Goal: Task Accomplishment & Management: Manage account settings

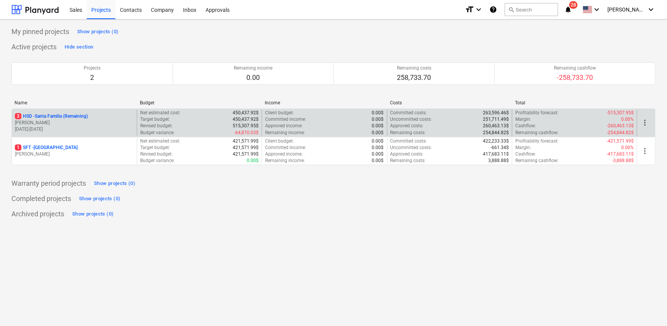
click at [71, 118] on p "3 HSD - [GEOGRAPHIC_DATA] (Remaining)" at bounding box center [51, 116] width 73 height 6
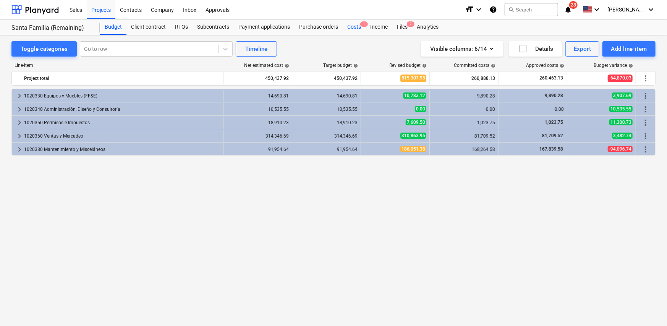
click at [354, 28] on div "Costs 1" at bounding box center [354, 26] width 23 height 15
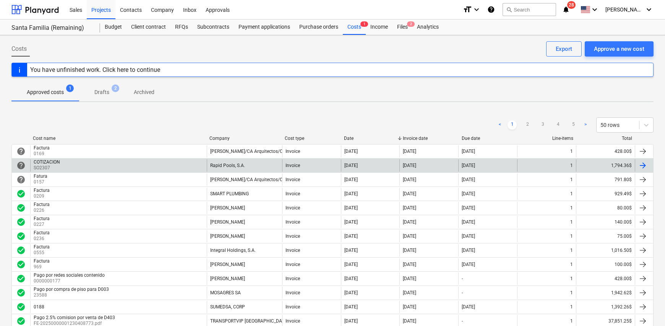
click at [96, 166] on div "COTIZACION SO2307" at bounding box center [118, 165] width 177 height 12
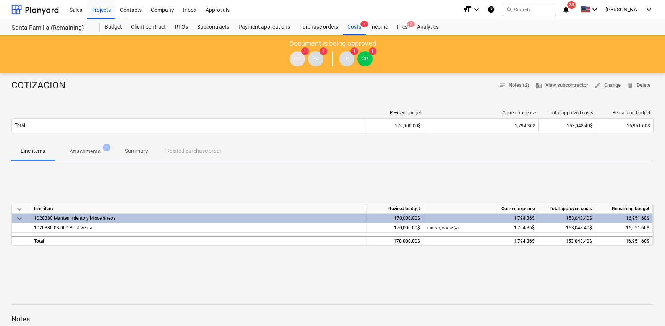
click at [82, 154] on p "Attachments" at bounding box center [85, 152] width 31 height 8
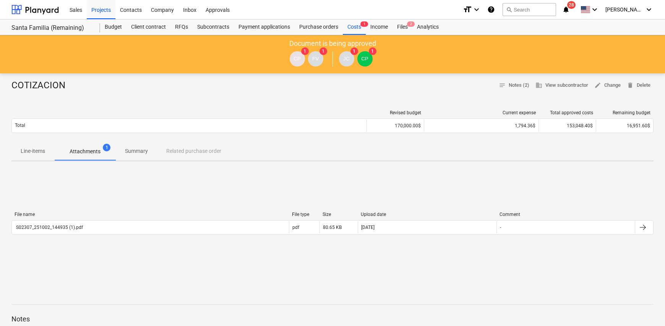
click at [131, 150] on p "Summary" at bounding box center [136, 151] width 23 height 8
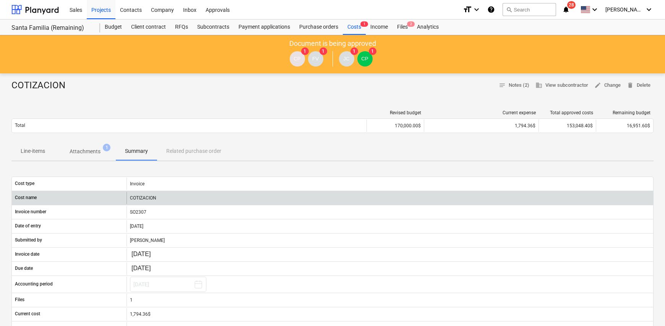
click at [150, 196] on div "COTIZACION" at bounding box center [390, 198] width 527 height 12
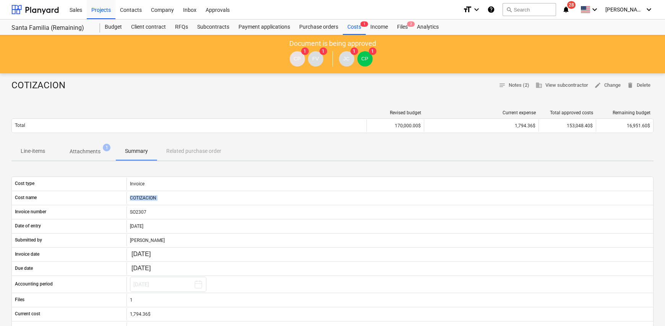
click at [126, 154] on p "Summary" at bounding box center [136, 151] width 23 height 8
click at [90, 150] on p "Attachments" at bounding box center [85, 152] width 31 height 8
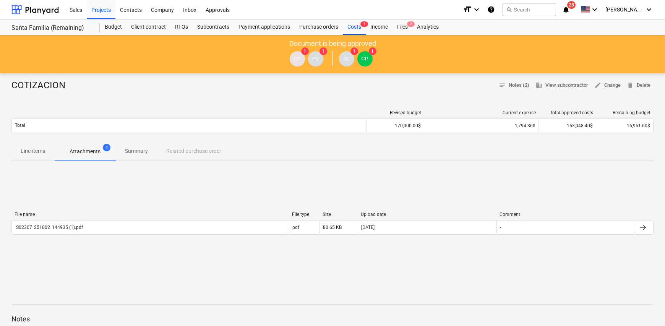
click at [141, 149] on p "Summary" at bounding box center [136, 151] width 23 height 8
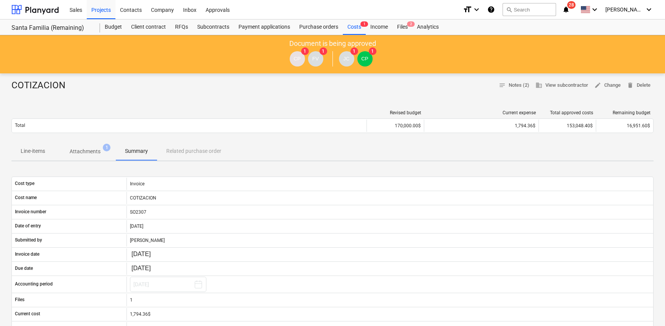
click at [32, 153] on p "Line-items" at bounding box center [33, 151] width 24 height 8
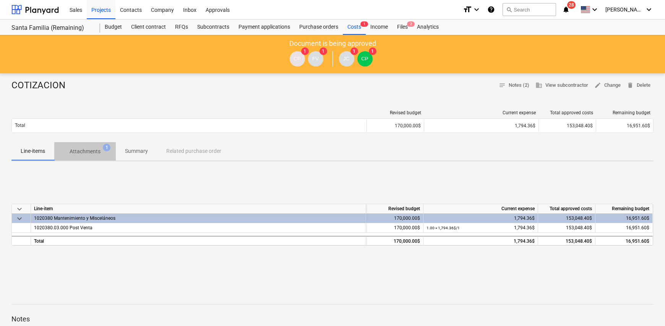
click at [98, 148] on span "Attachments 1" at bounding box center [84, 151] width 43 height 7
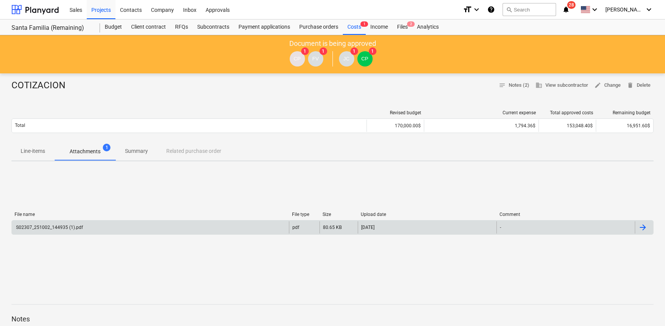
click at [433, 222] on div "[DATE]" at bounding box center [427, 227] width 139 height 12
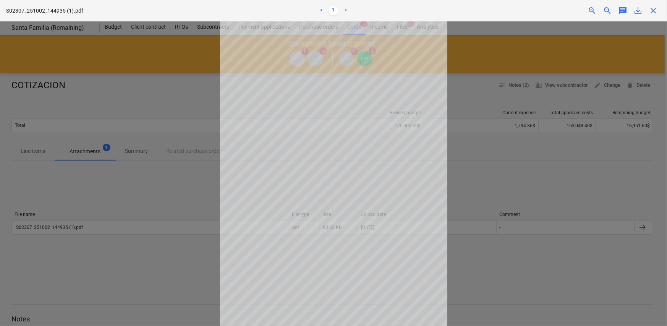
click at [342, 11] on link ">" at bounding box center [345, 10] width 9 height 9
click at [328, 12] on ul "< 1 >" at bounding box center [333, 10] width 218 height 9
click at [334, 10] on link "1" at bounding box center [333, 10] width 9 height 9
click at [346, 10] on link ">" at bounding box center [345, 10] width 9 height 9
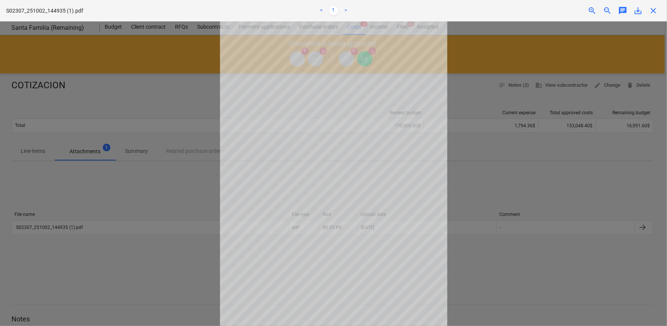
click at [346, 10] on link ">" at bounding box center [345, 10] width 9 height 9
drag, startPoint x: 346, startPoint y: 10, endPoint x: 345, endPoint y: 19, distance: 9.7
click at [346, 12] on link ">" at bounding box center [345, 10] width 9 height 9
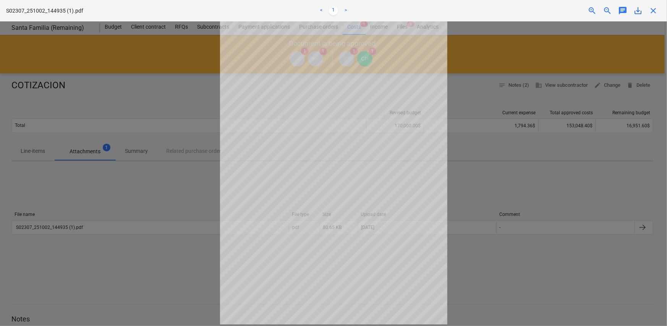
click at [566, 158] on div at bounding box center [333, 173] width 667 height 305
click at [321, 11] on link "<" at bounding box center [321, 10] width 9 height 9
click at [523, 147] on div at bounding box center [333, 173] width 667 height 305
